Goal: Task Accomplishment & Management: Use online tool/utility

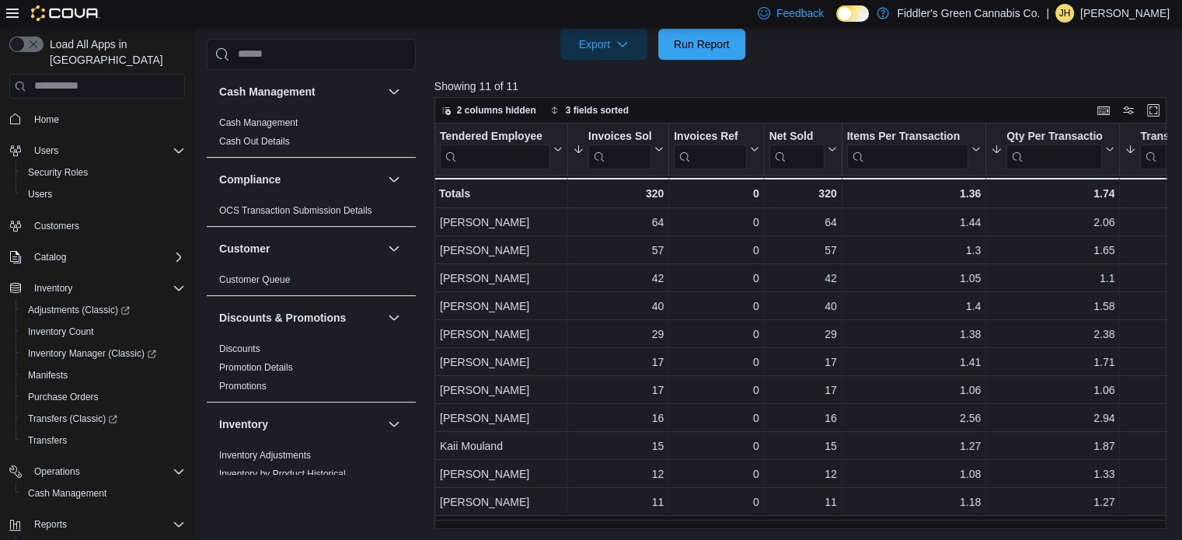
scroll to position [929, 0]
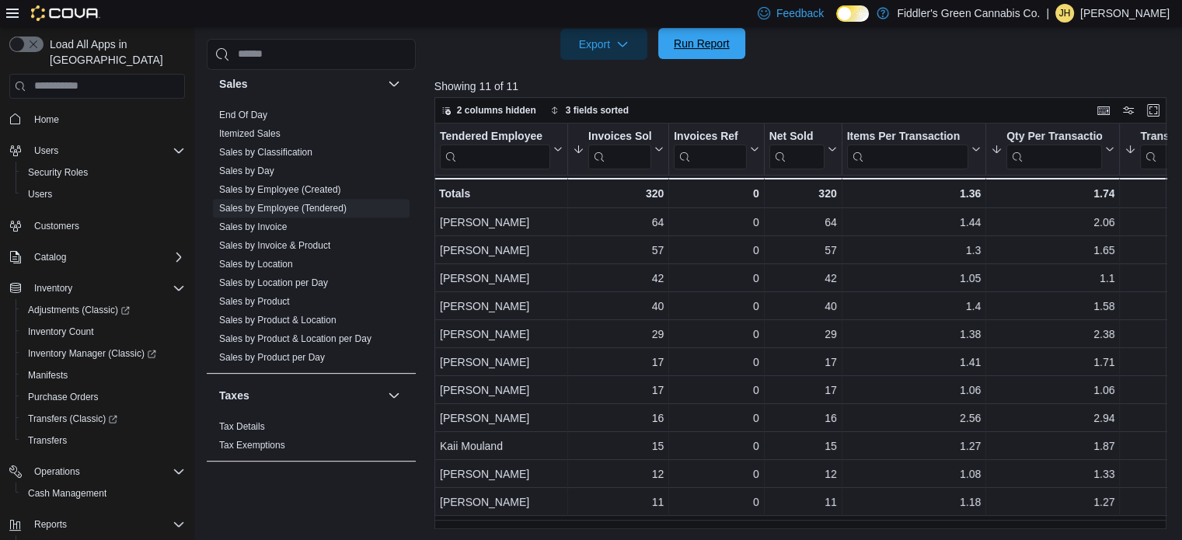
click at [709, 47] on span "Run Report" at bounding box center [702, 44] width 56 height 16
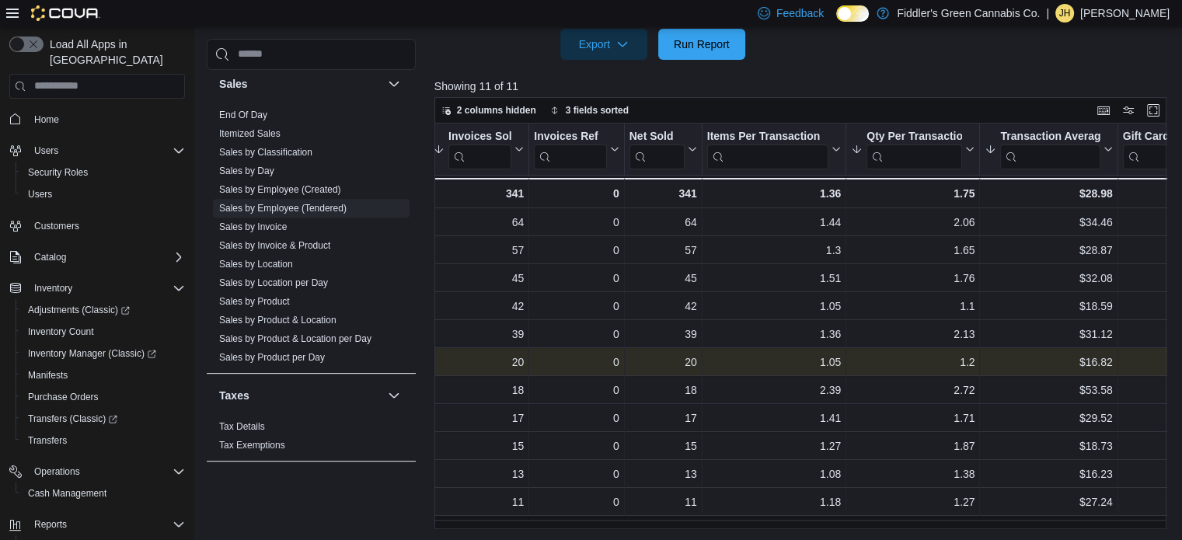
scroll to position [0, 0]
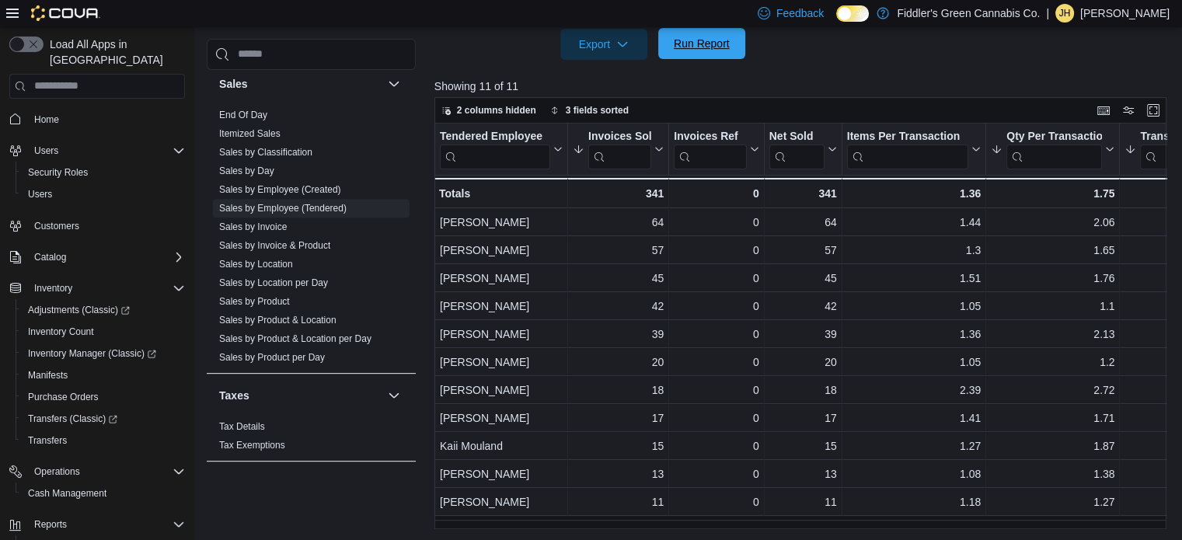
click at [685, 33] on span "Run Report" at bounding box center [702, 43] width 68 height 31
click at [700, 39] on span "Run Report" at bounding box center [702, 44] width 56 height 16
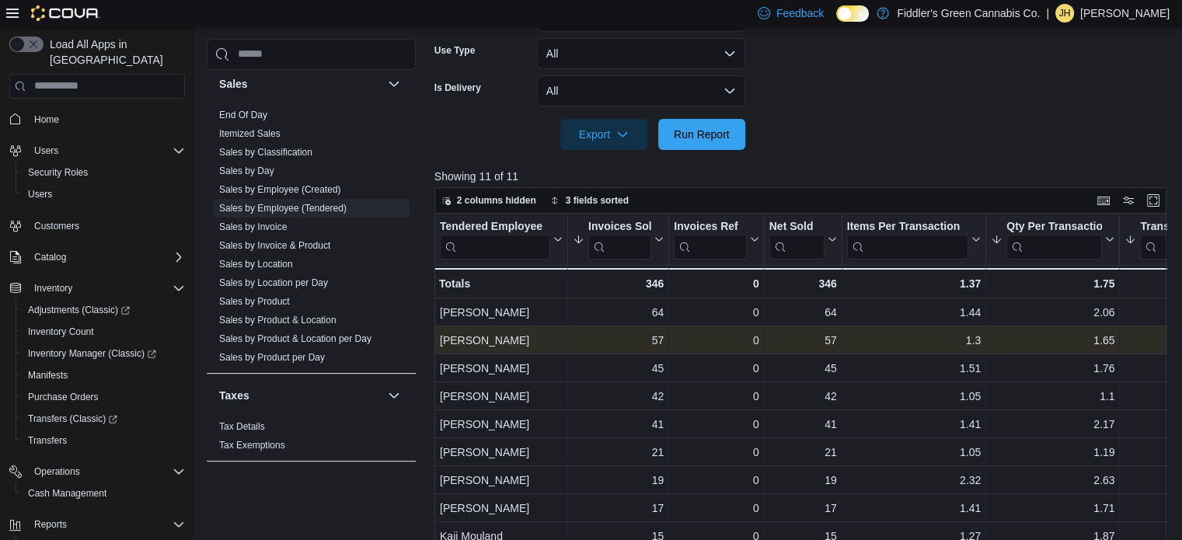
scroll to position [454, 0]
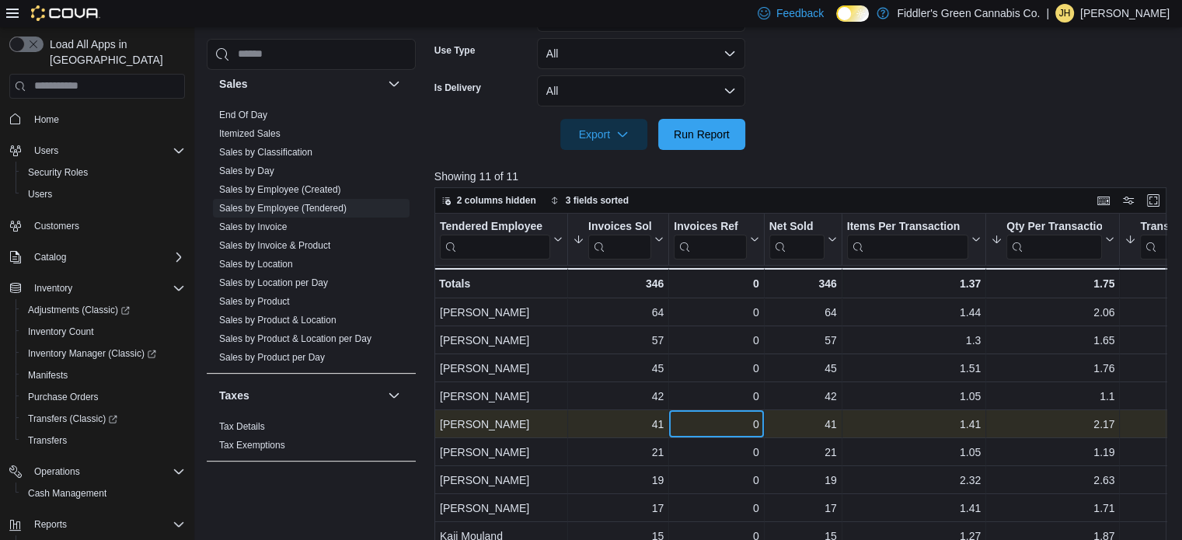
click at [734, 431] on div "0" at bounding box center [716, 424] width 85 height 19
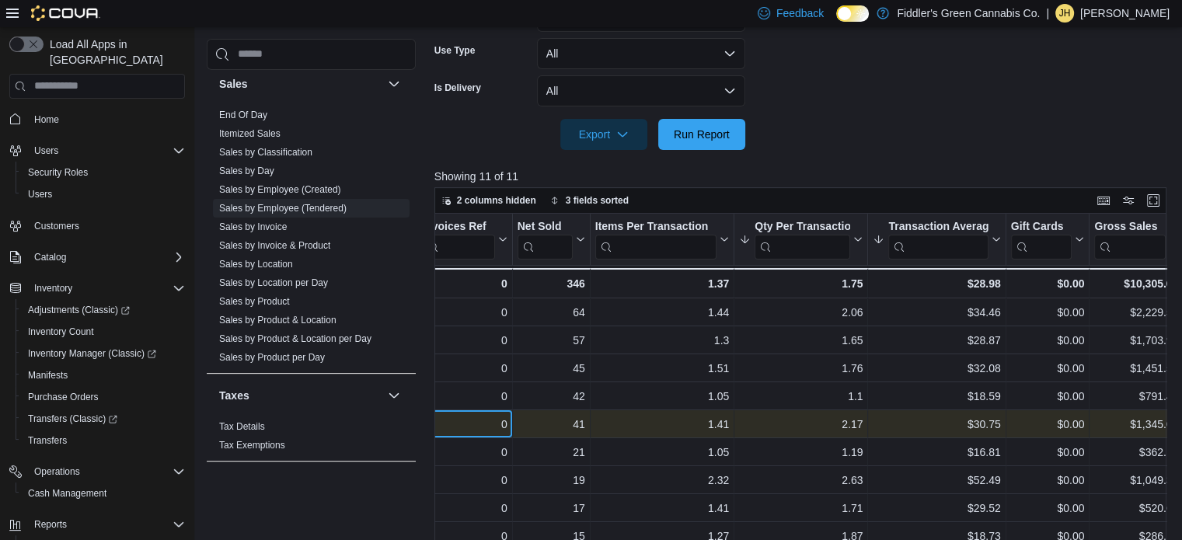
scroll to position [0, 0]
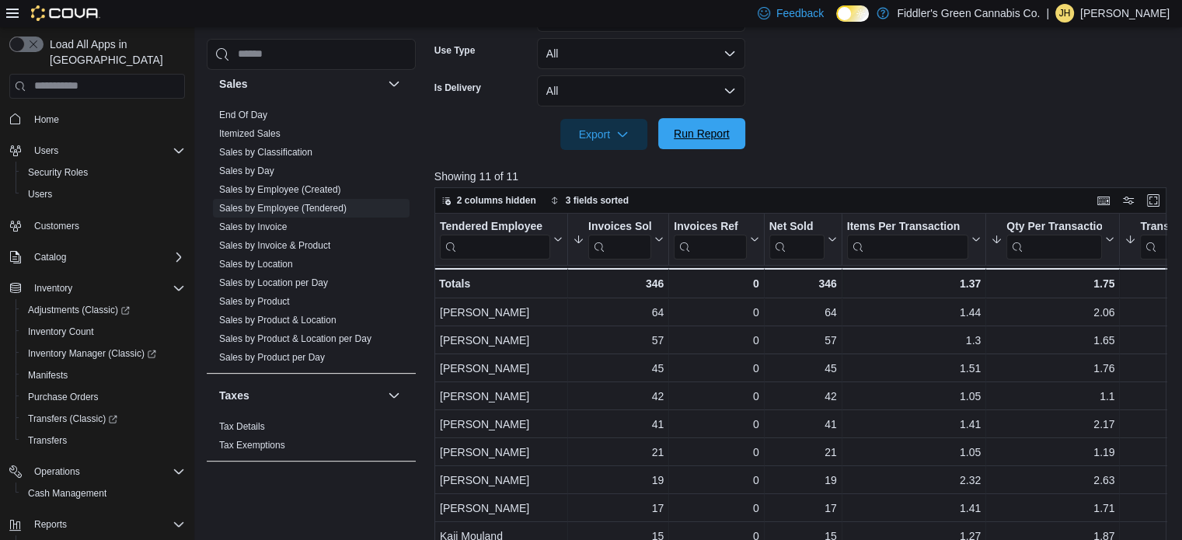
click at [699, 126] on span "Run Report" at bounding box center [702, 133] width 68 height 31
click at [706, 134] on span "Run Report" at bounding box center [702, 134] width 56 height 16
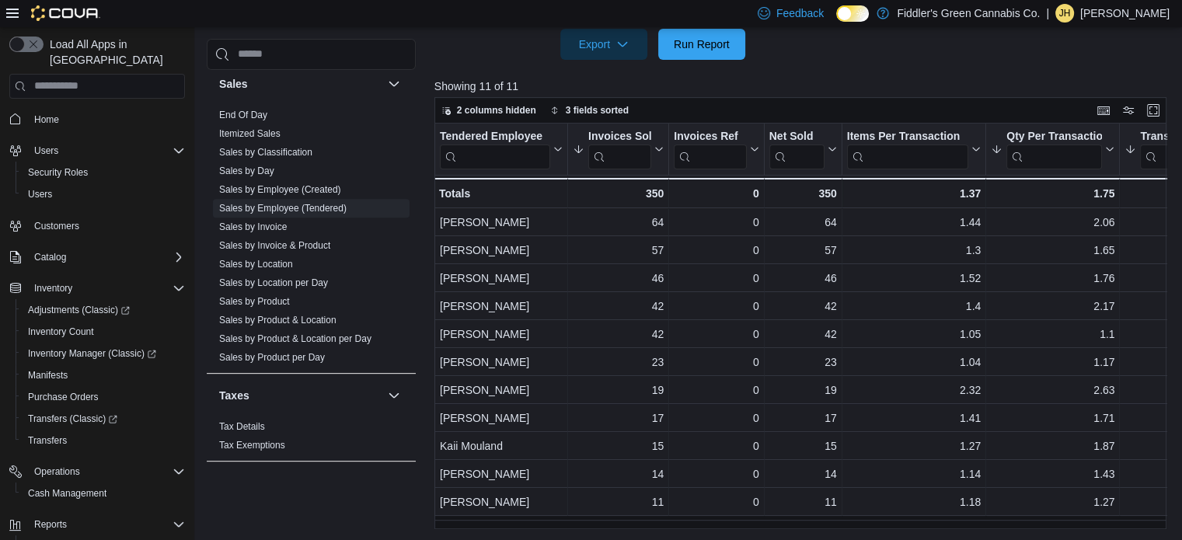
click at [1129, 7] on p "[PERSON_NAME]" at bounding box center [1124, 13] width 89 height 19
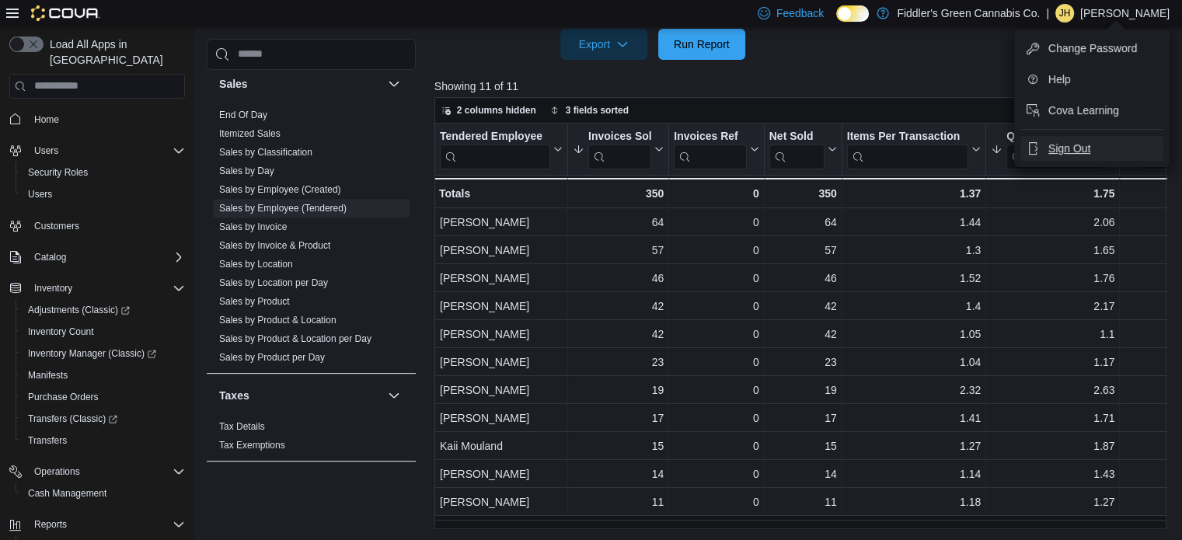
click at [1068, 144] on span "Sign Out" at bounding box center [1070, 149] width 42 height 16
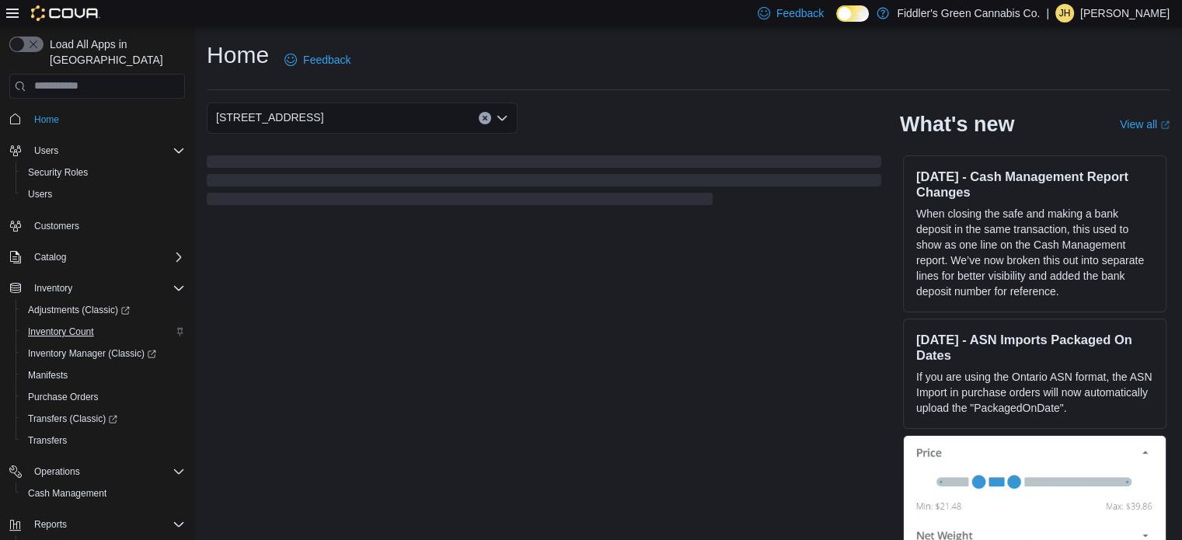
scroll to position [112, 0]
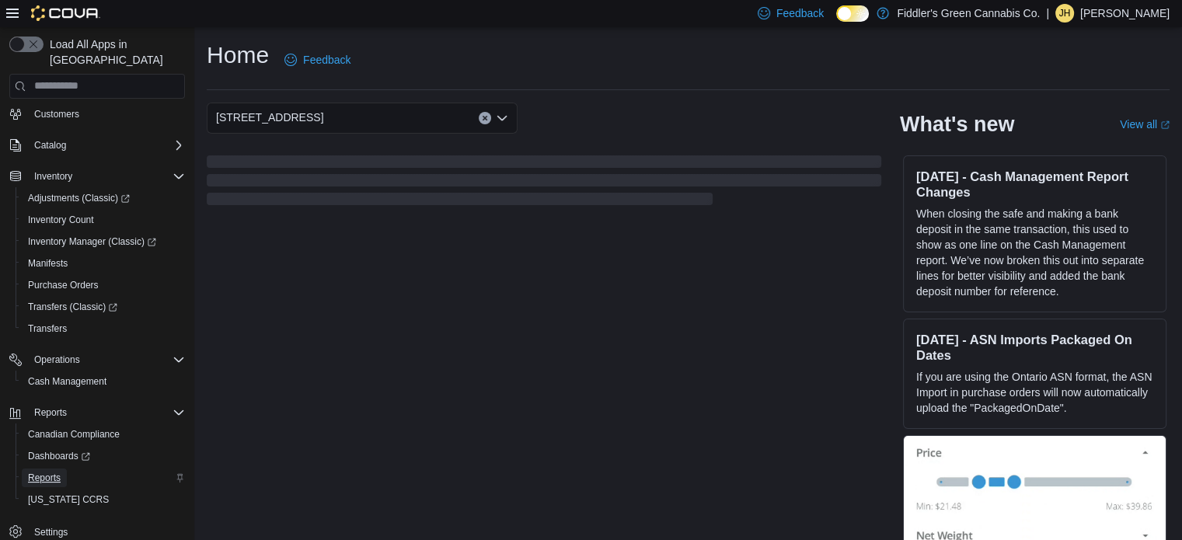
click at [44, 472] on span "Reports" at bounding box center [44, 478] width 33 height 12
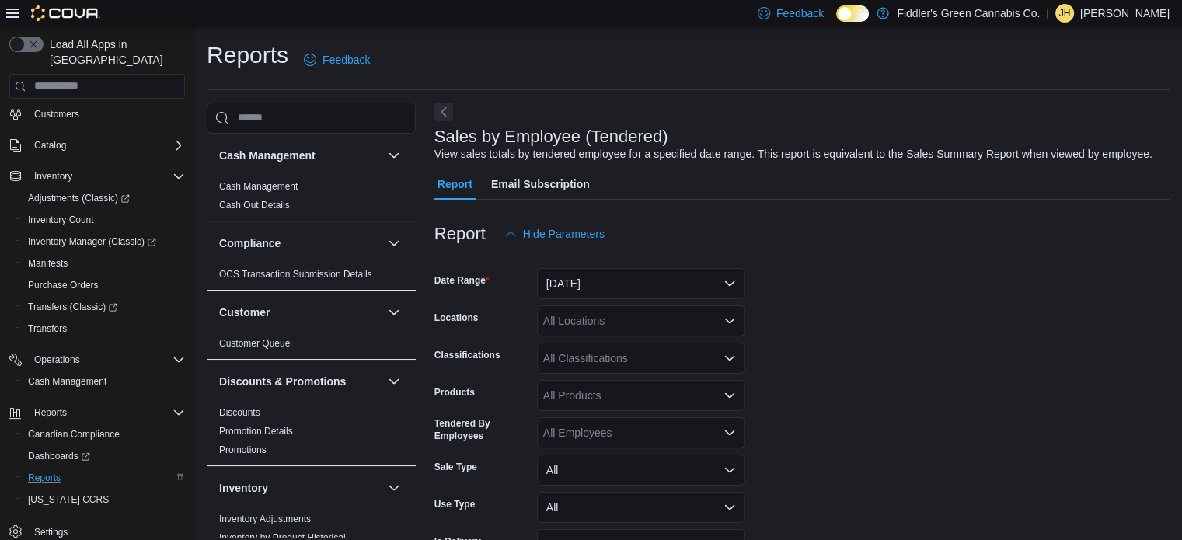
scroll to position [36, 0]
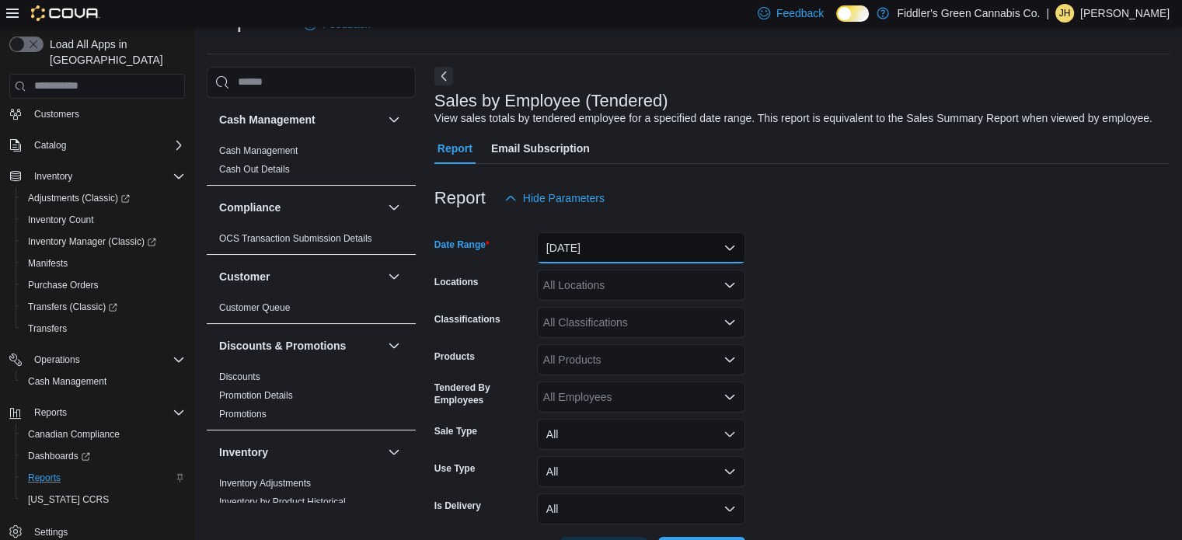
click at [620, 236] on button "[DATE]" at bounding box center [641, 247] width 208 height 31
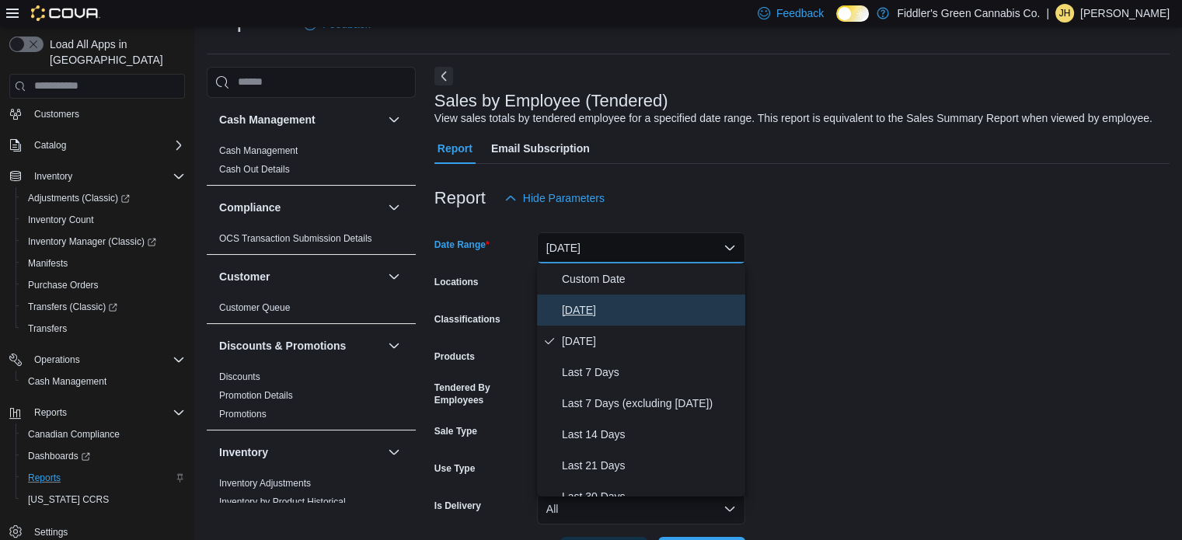
click at [576, 312] on span "[DATE]" at bounding box center [650, 310] width 177 height 19
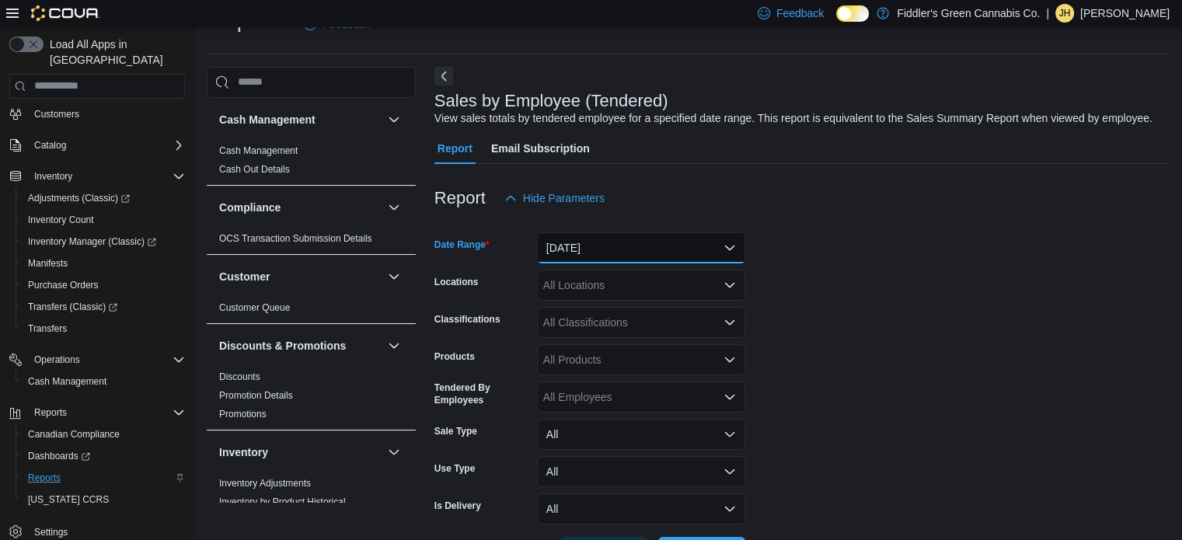
scroll to position [94, 0]
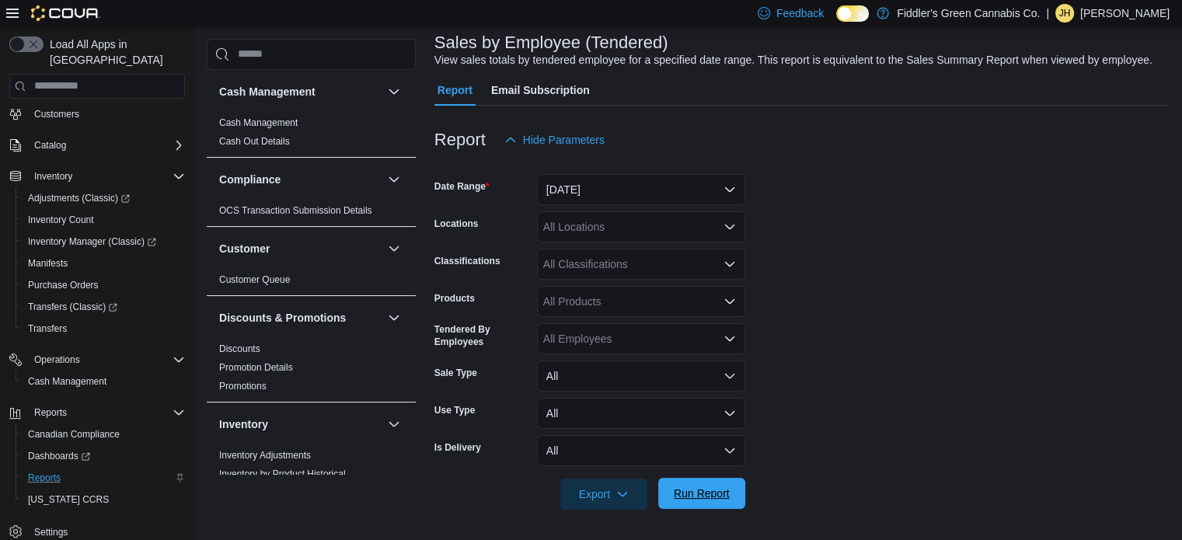
click at [703, 487] on span "Run Report" at bounding box center [702, 494] width 56 height 16
